Goal: Task Accomplishment & Management: Use online tool/utility

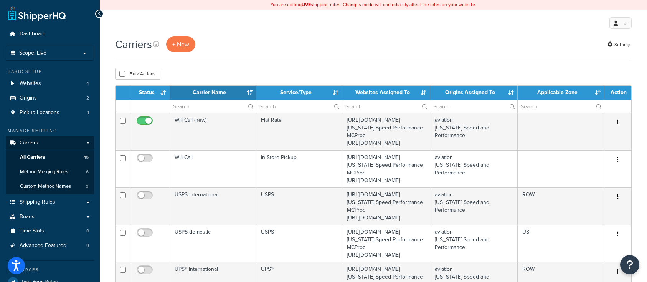
select select "15"
click at [43, 159] on span "All Carriers" at bounding box center [32, 157] width 25 height 7
select select "15"
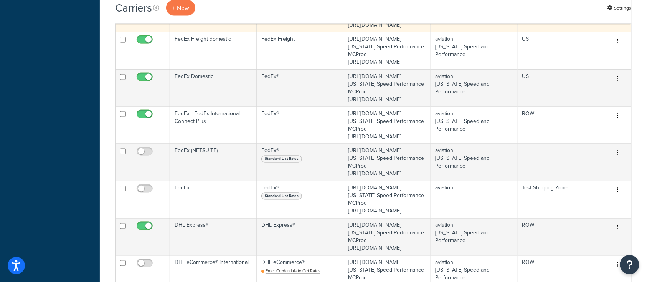
scroll to position [358, 0]
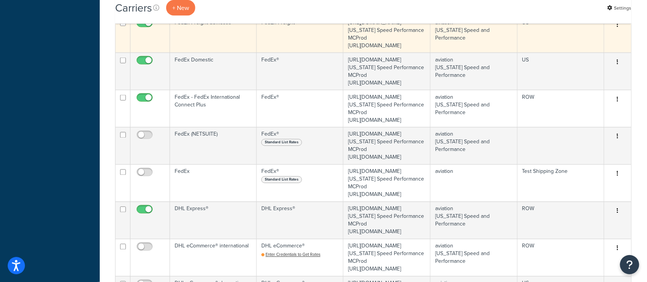
click at [197, 53] on td "FedEx Freight domestic" at bounding box center [213, 33] width 87 height 37
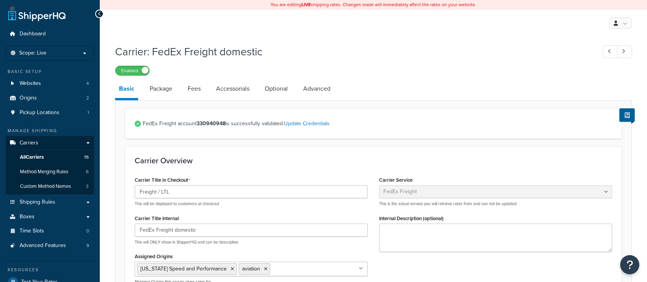
select select "fedExFreight"
click at [40, 172] on span "Method Merging Rules" at bounding box center [44, 172] width 48 height 7
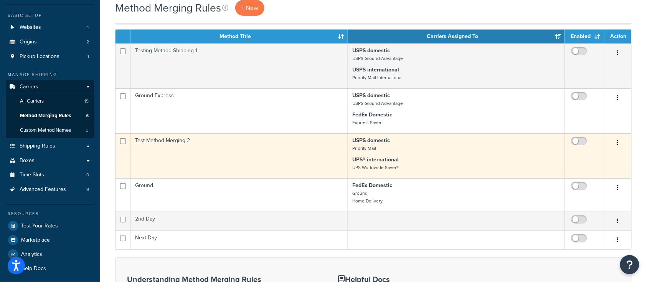
scroll to position [51, 0]
